Goal: Navigation & Orientation: Find specific page/section

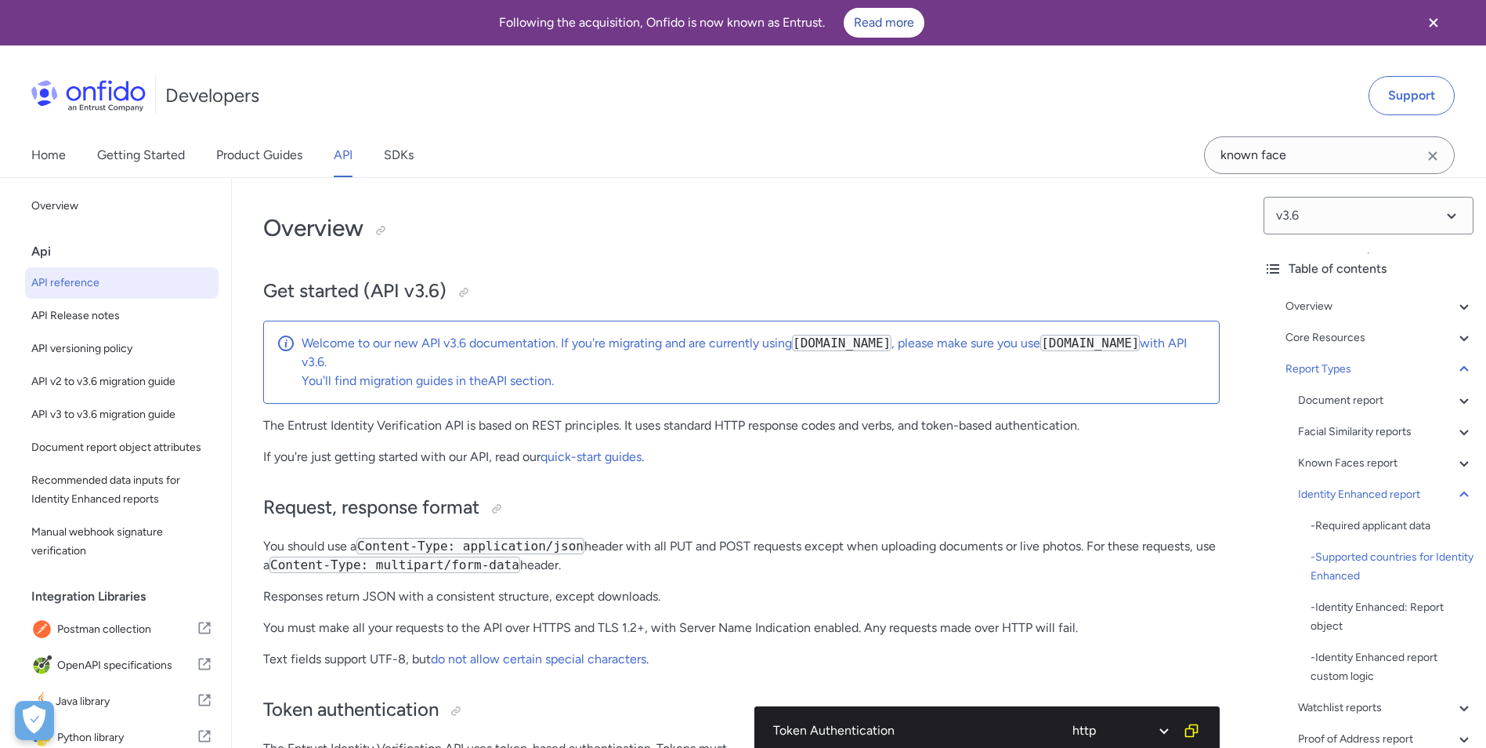
select select "http"
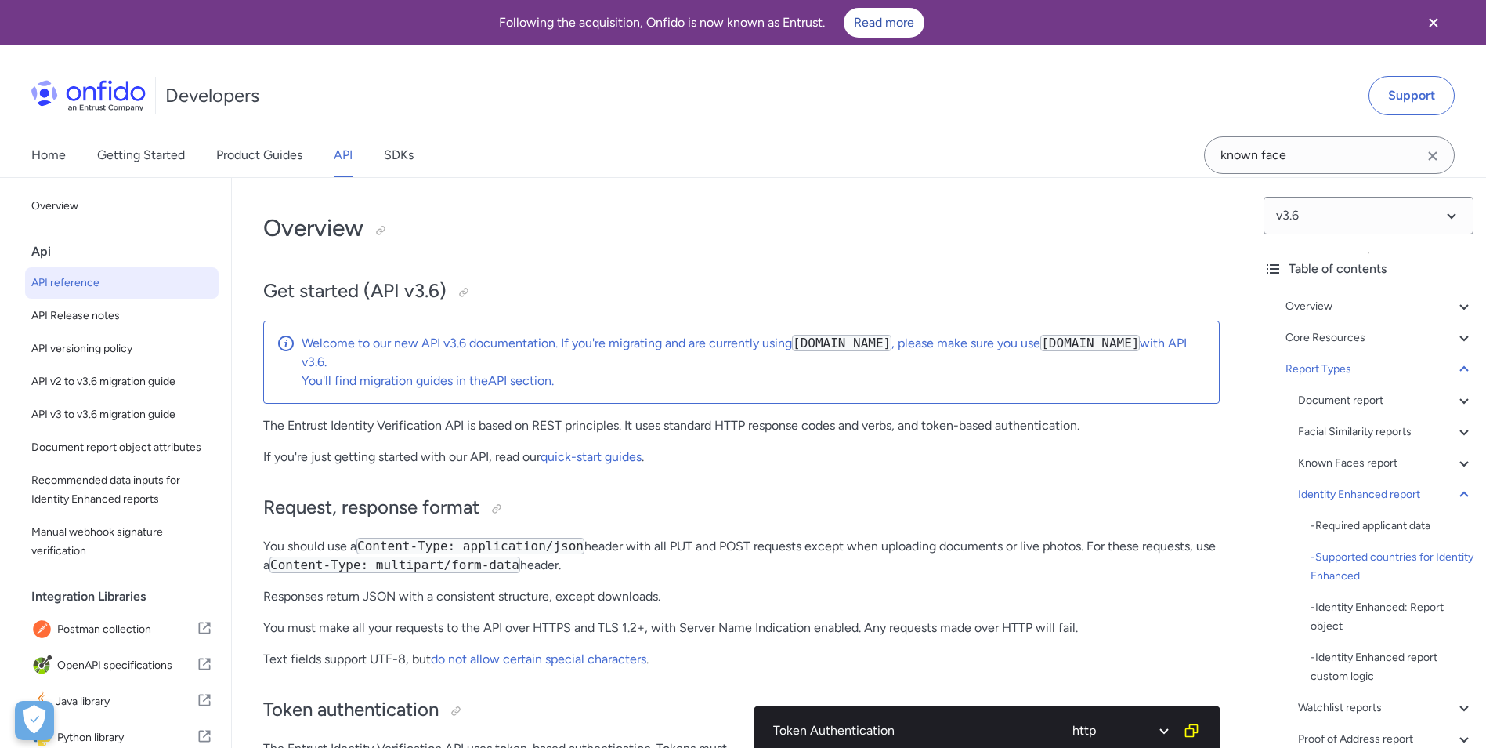
select select "http"
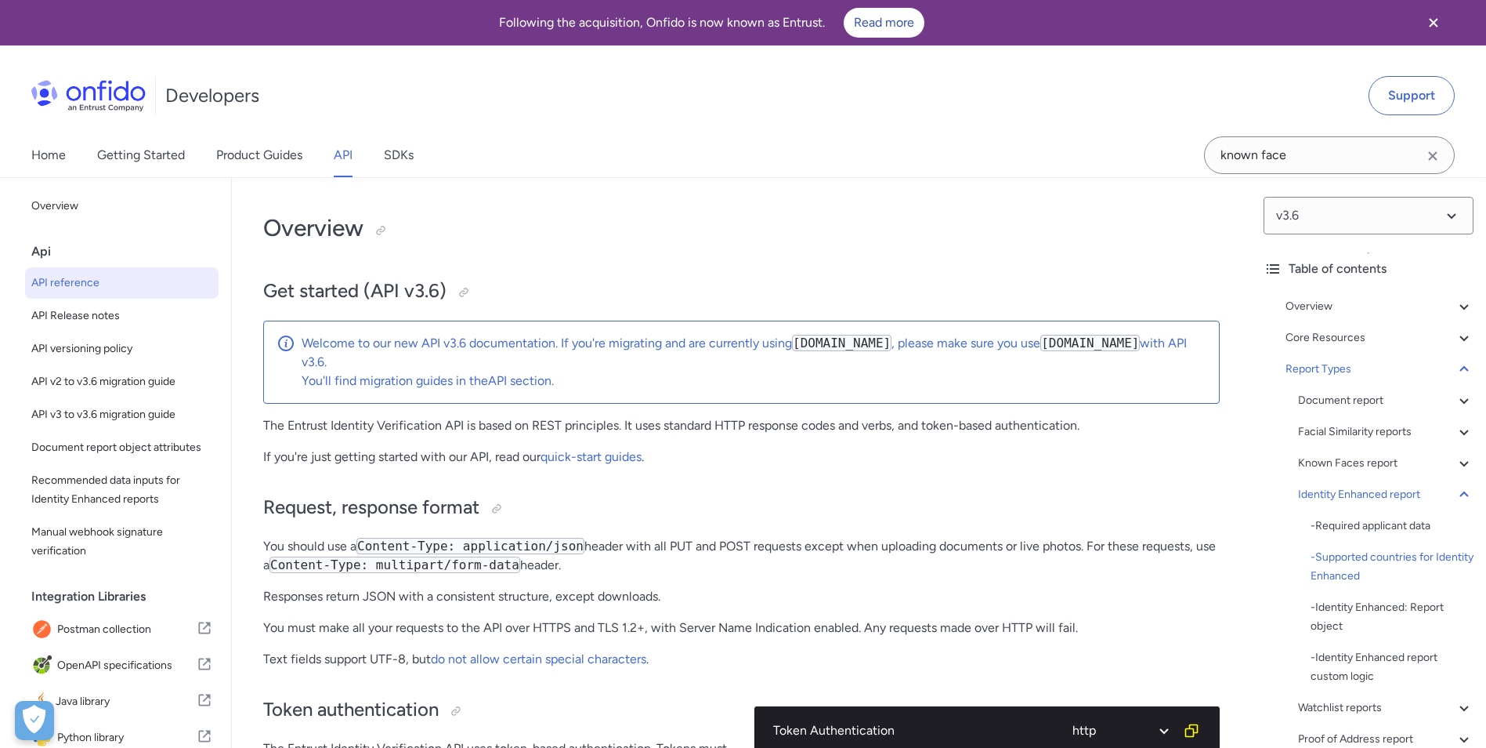
select select "http"
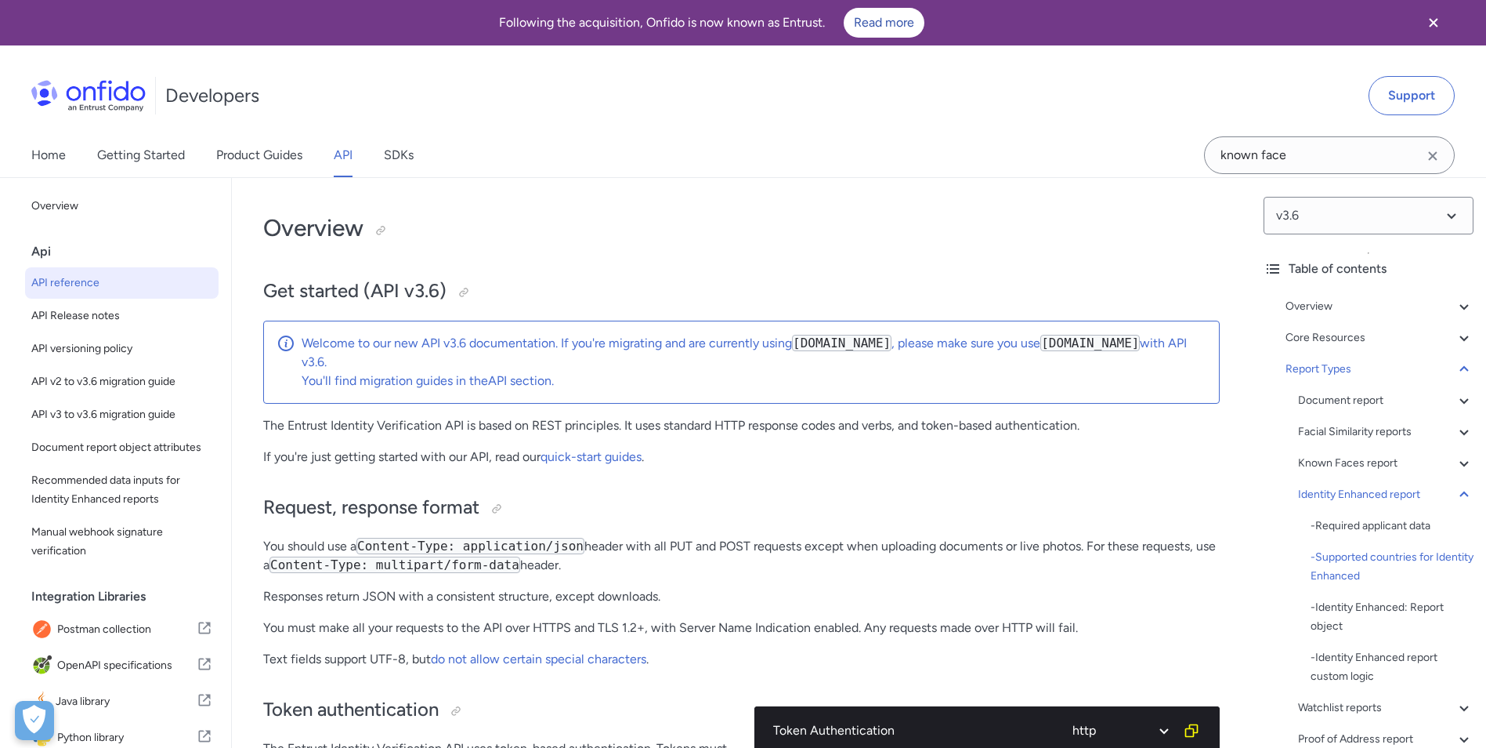
select select "http"
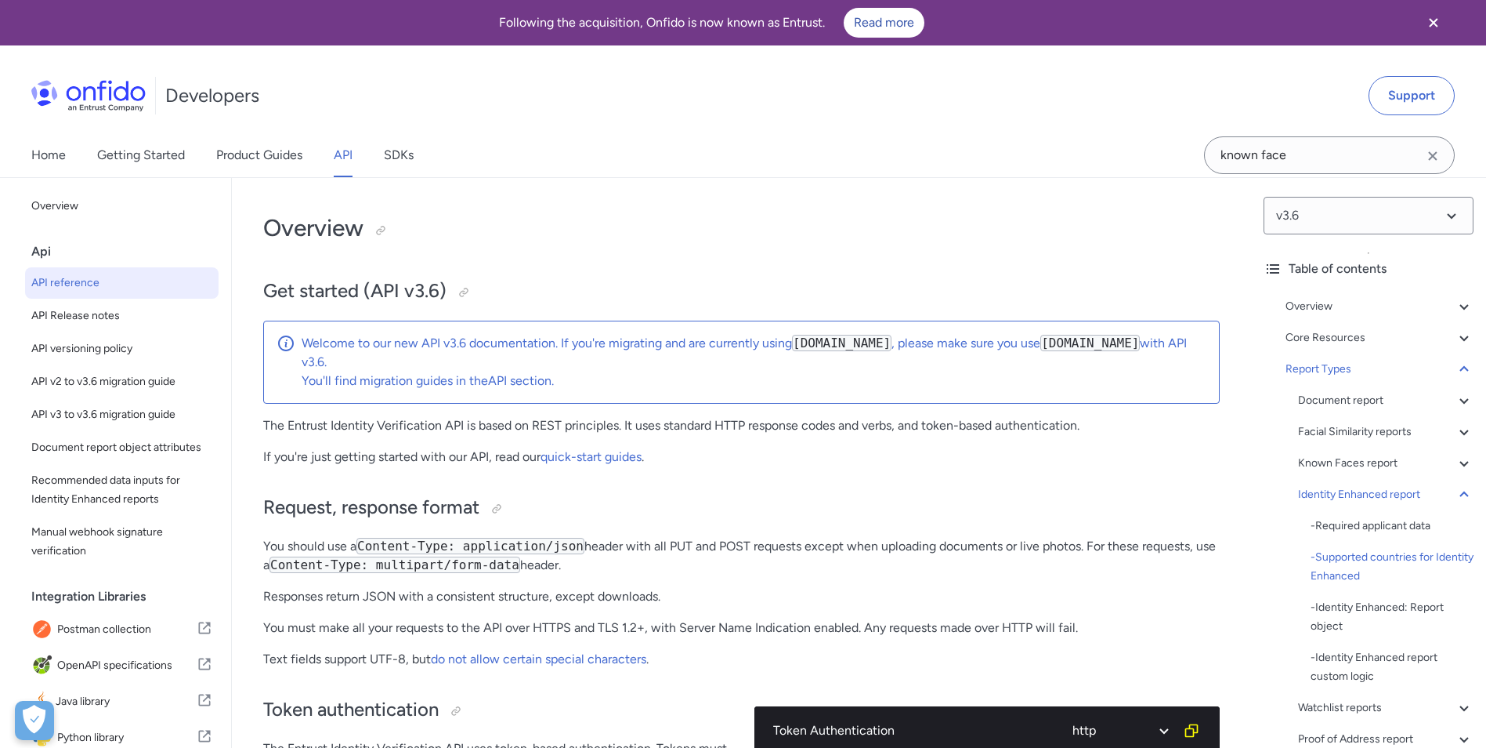
select select "http"
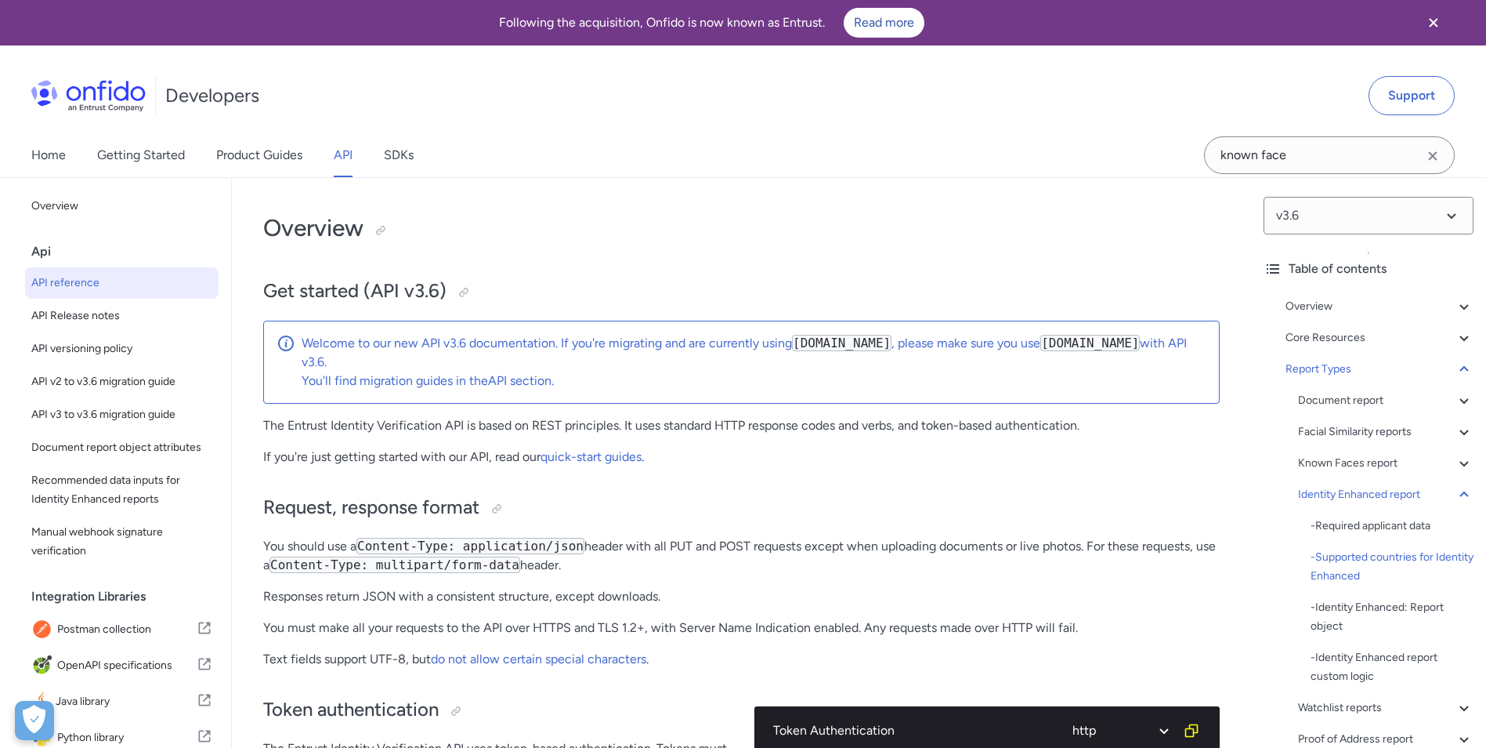
select select "http"
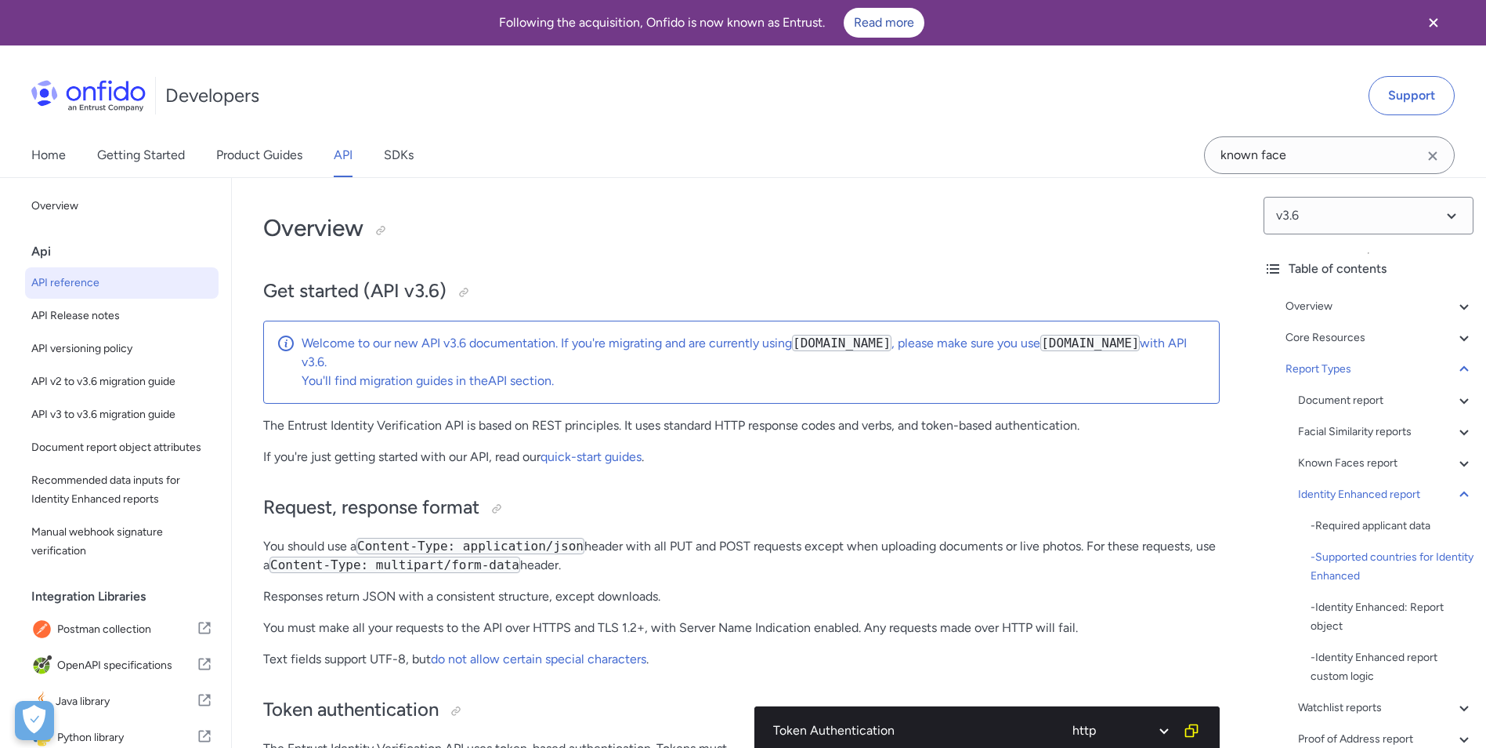
select select "http"
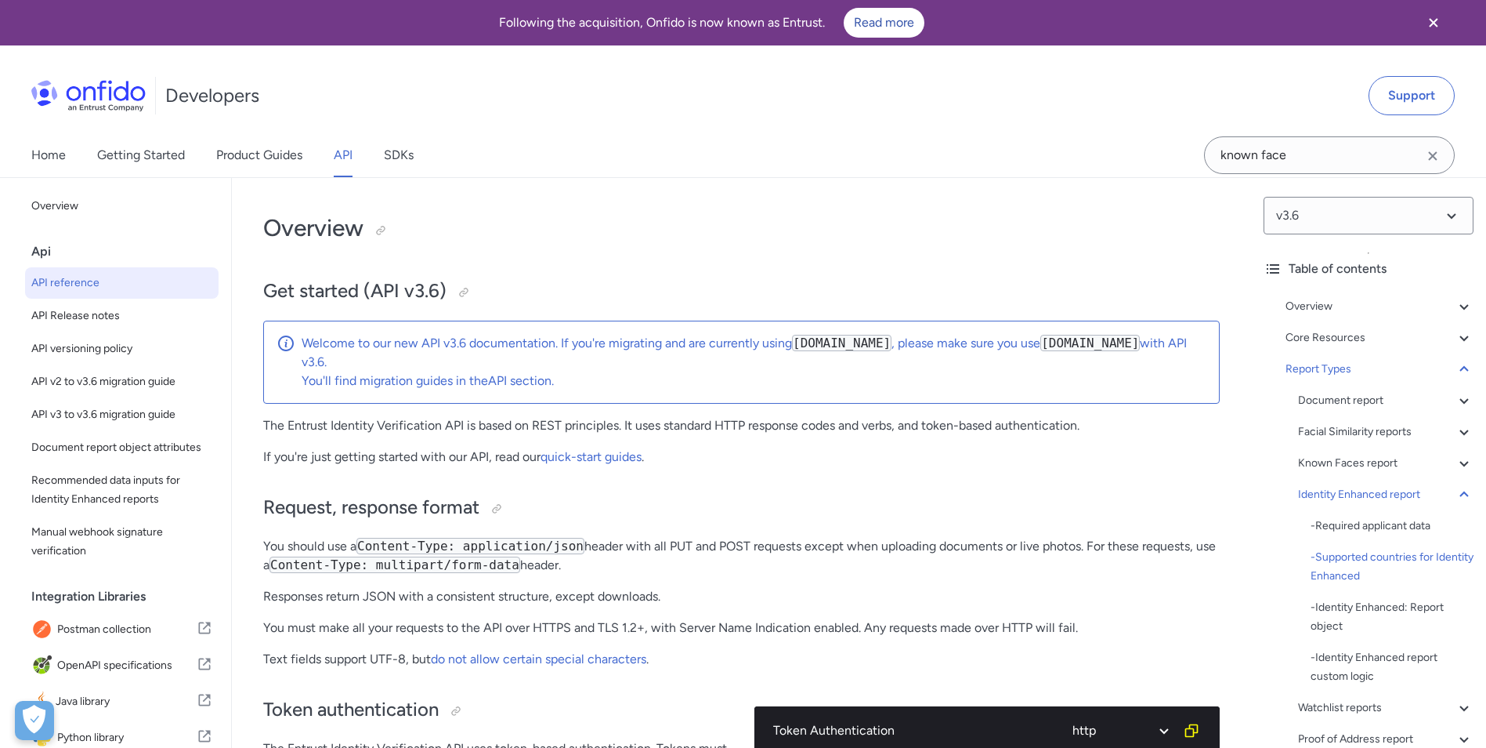
select select "http"
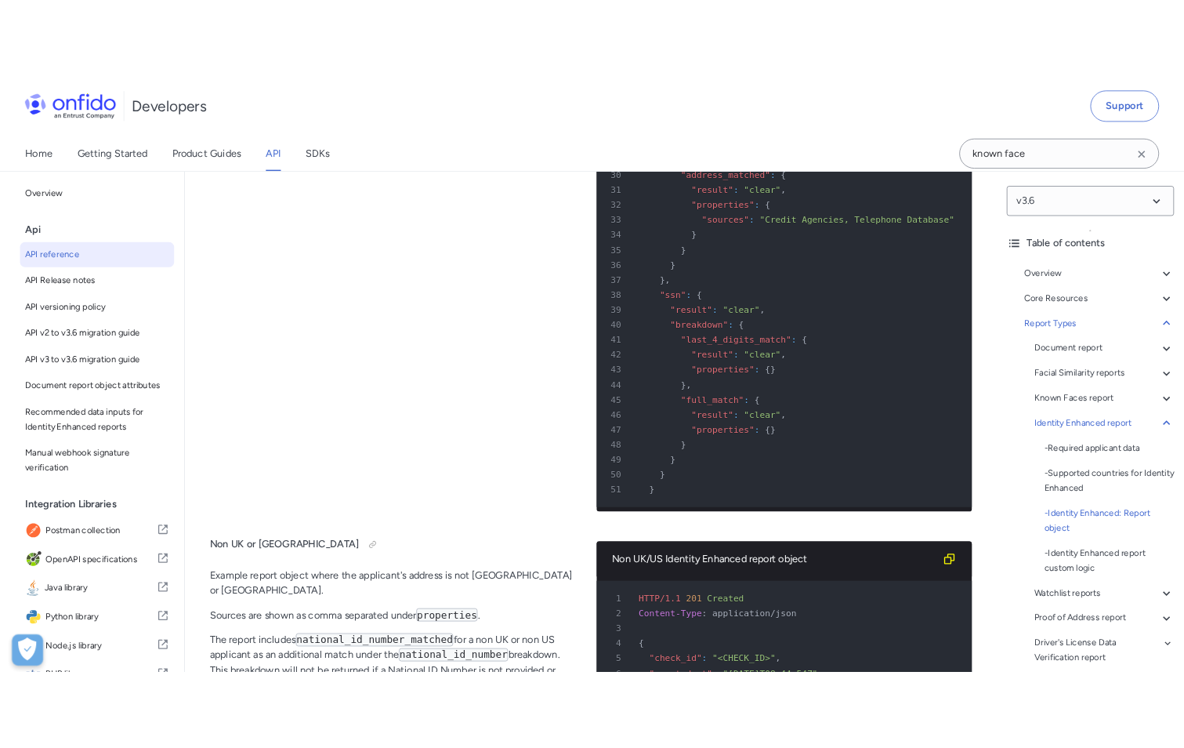
scroll to position [106047, 0]
